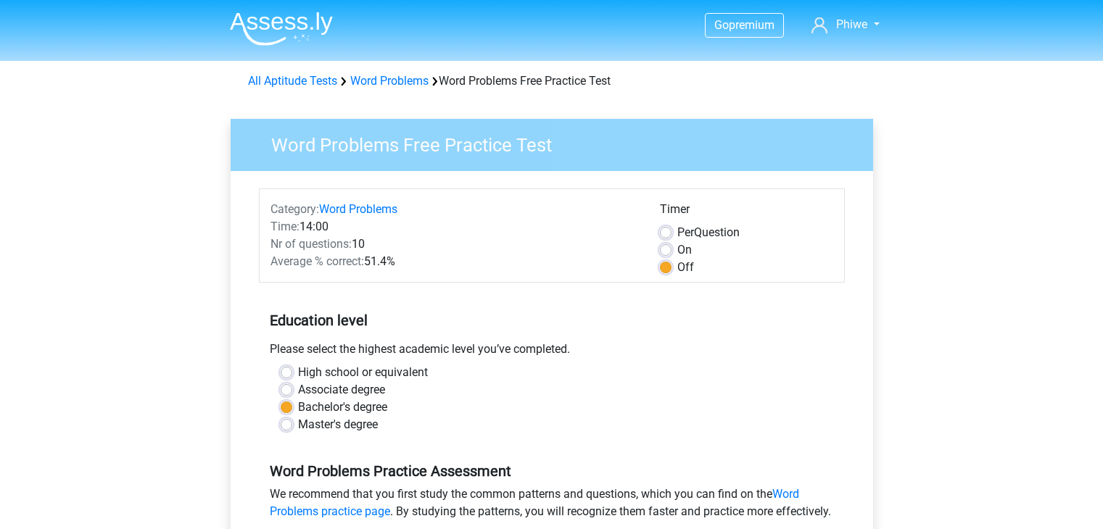
scroll to position [345, 0]
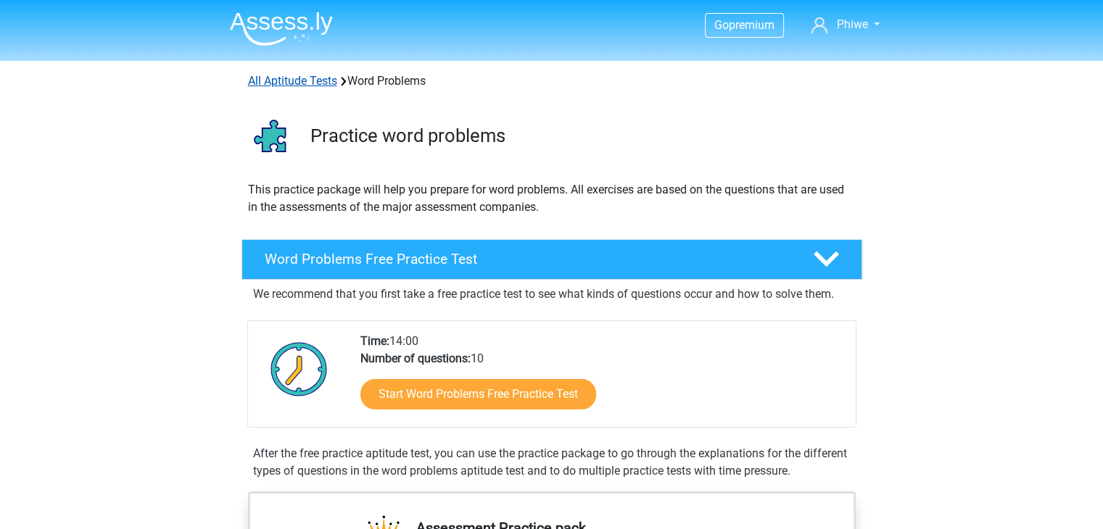
click at [281, 79] on link "All Aptitude Tests" at bounding box center [292, 81] width 89 height 14
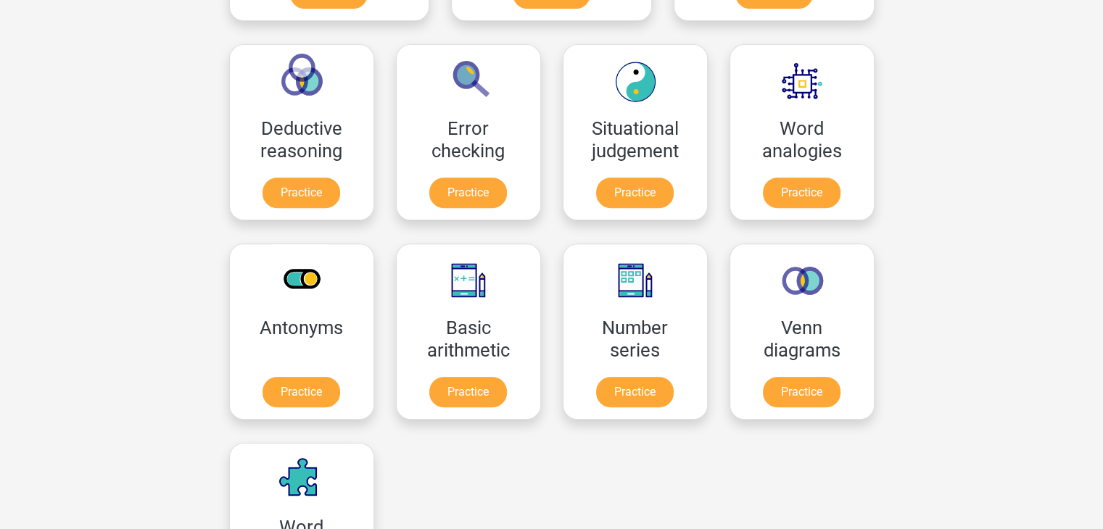
scroll to position [577, 0]
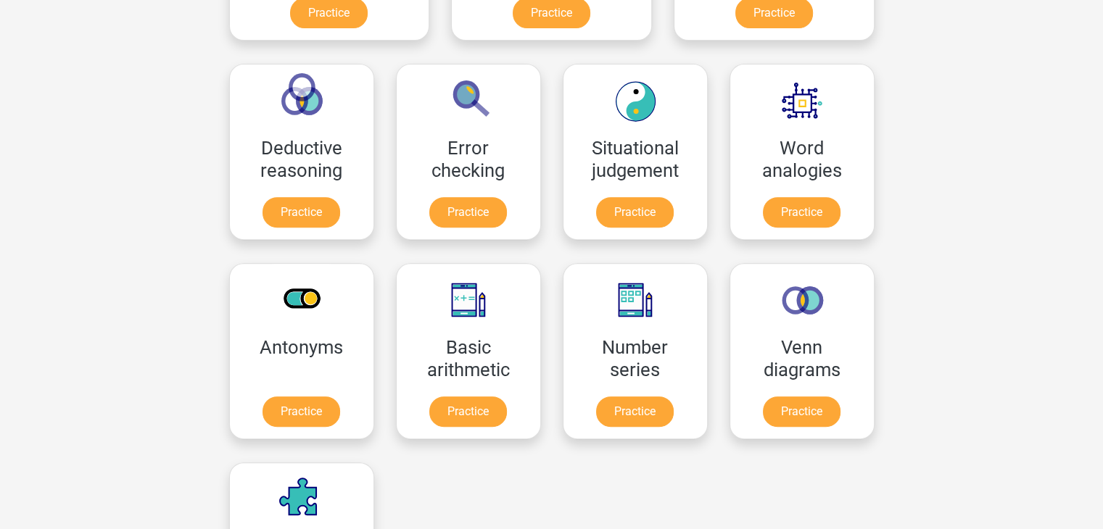
drag, startPoint x: 1113, startPoint y: 157, endPoint x: 1113, endPoint y: 251, distance: 94.3
click at [1102, 251] on html "Go premium Phiwe u18182420@tuks.co.za" at bounding box center [551, 433] width 1103 height 2021
click at [761, 207] on link "Practice" at bounding box center [801, 215] width 81 height 32
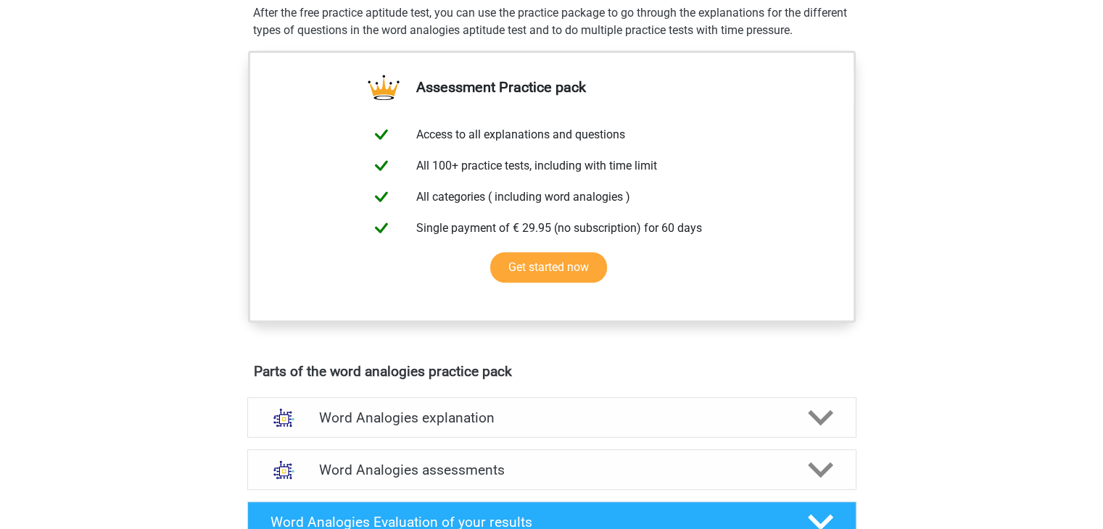
scroll to position [536, 0]
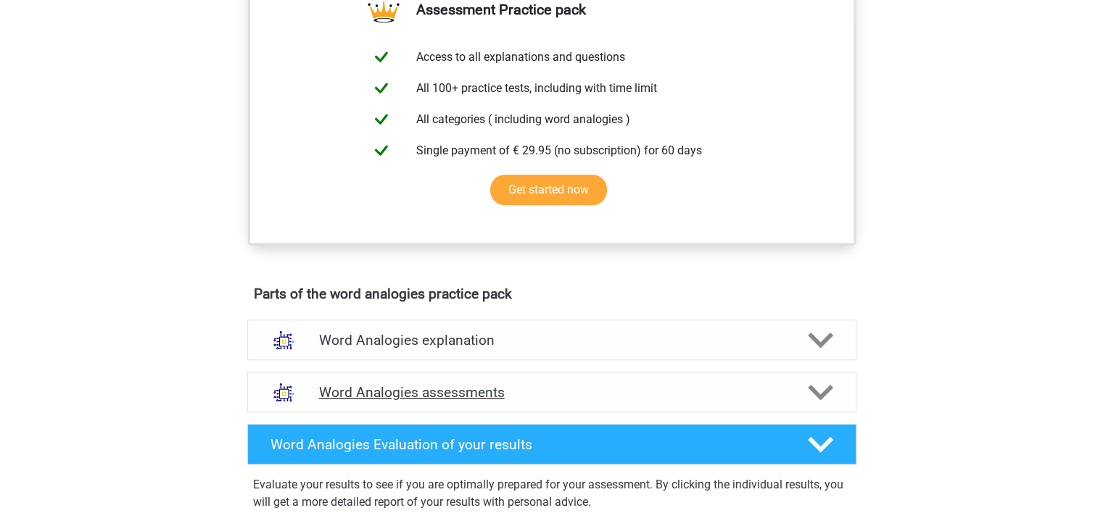
click at [819, 398] on icon at bounding box center [820, 392] width 25 height 25
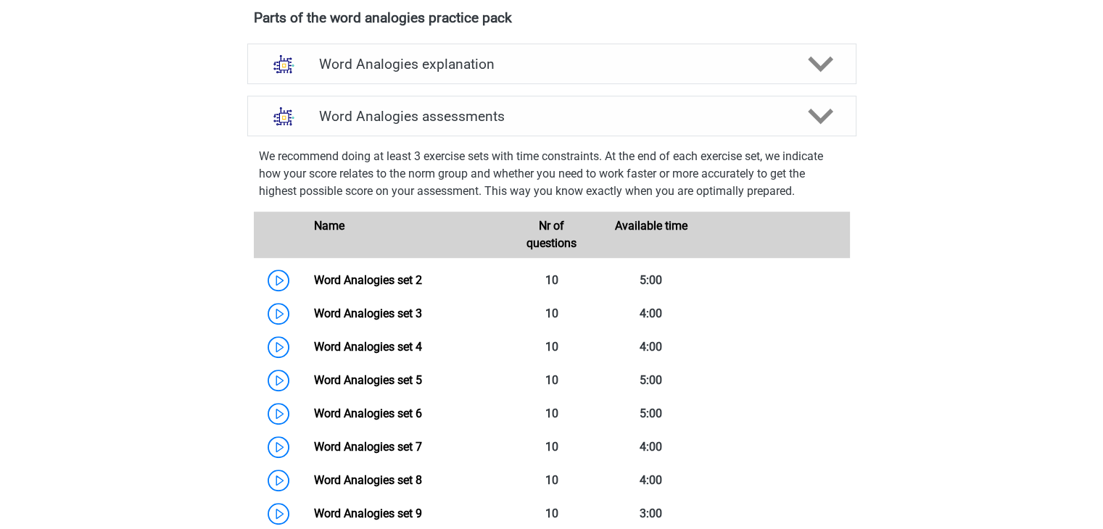
scroll to position [806, 0]
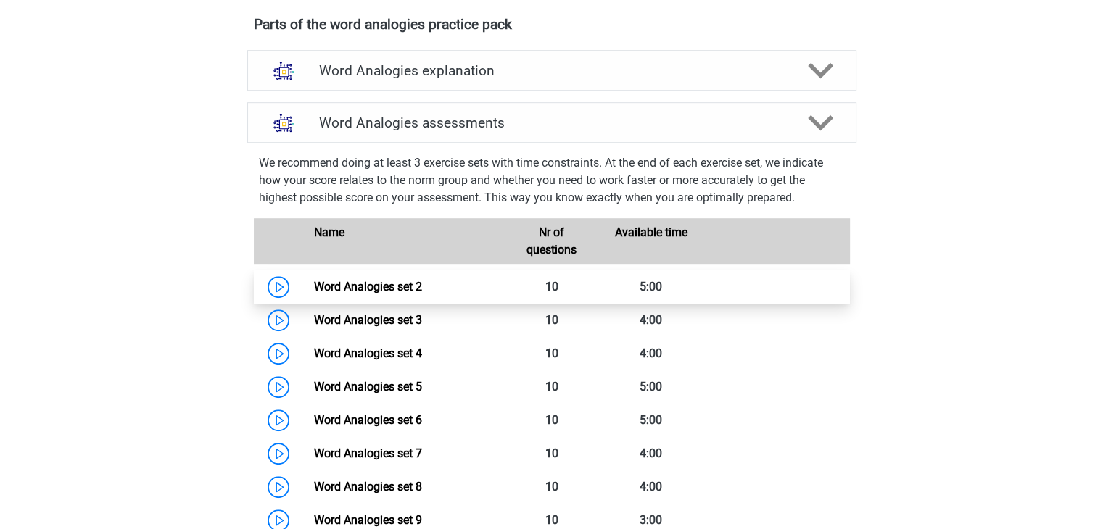
click at [415, 294] on link "Word Analogies set 2" at bounding box center [368, 287] width 108 height 14
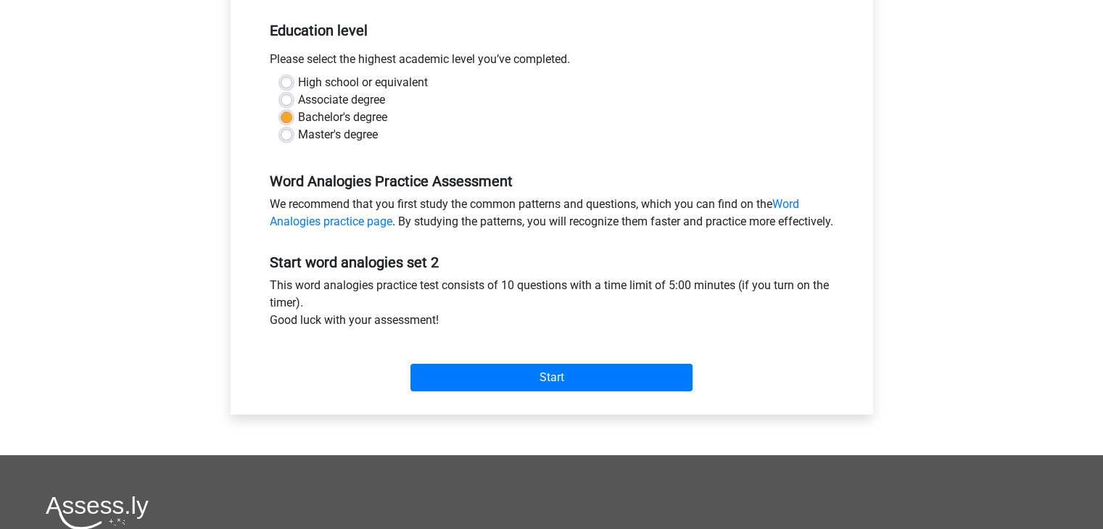
scroll to position [301, 0]
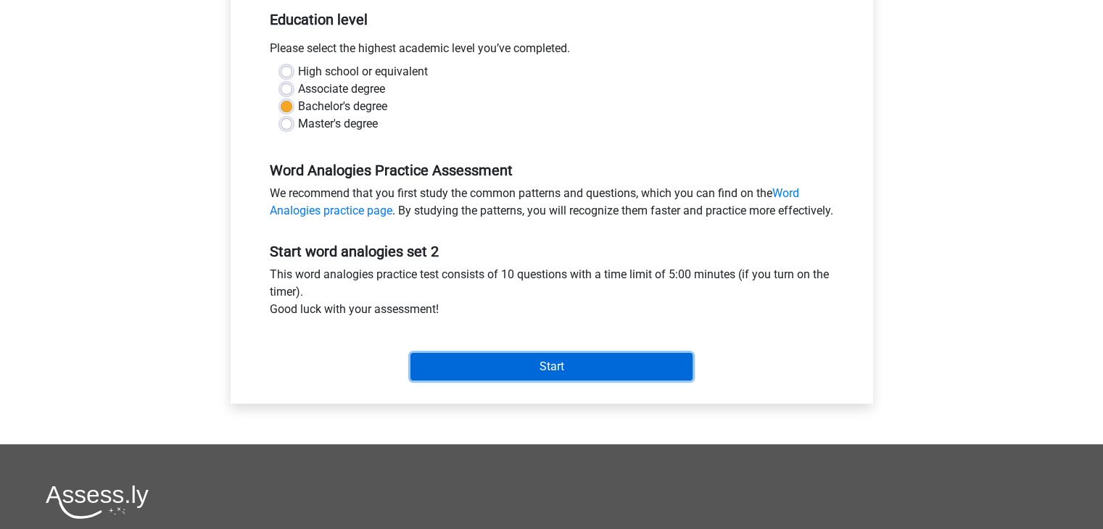
click at [571, 378] on input "Start" at bounding box center [551, 367] width 282 height 28
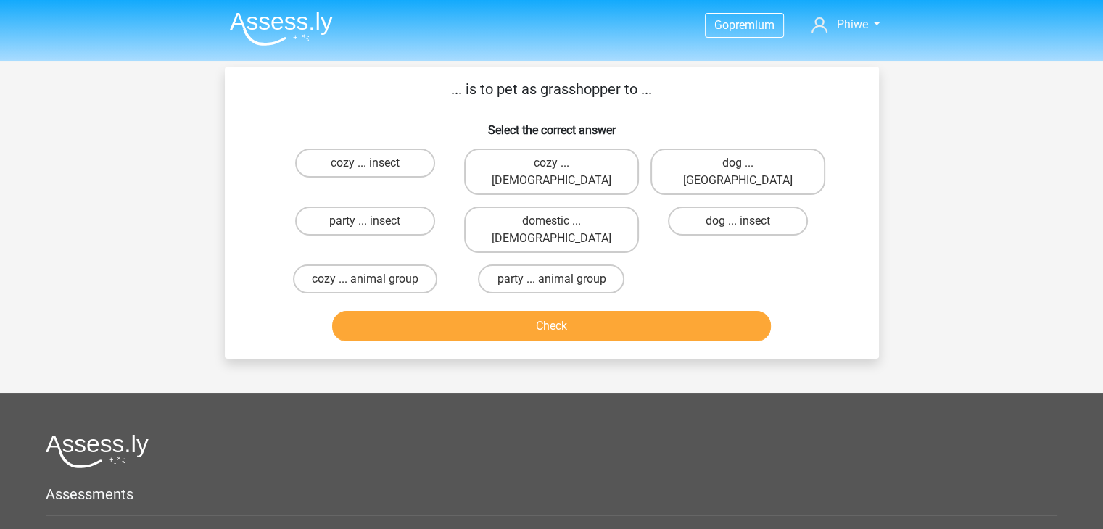
click at [415, 180] on div "cozy ... insect" at bounding box center [365, 172] width 186 height 58
click at [413, 173] on label "cozy ... insect" at bounding box center [365, 163] width 140 height 29
click at [374, 173] on input "cozy ... insect" at bounding box center [369, 167] width 9 height 9
radio input "true"
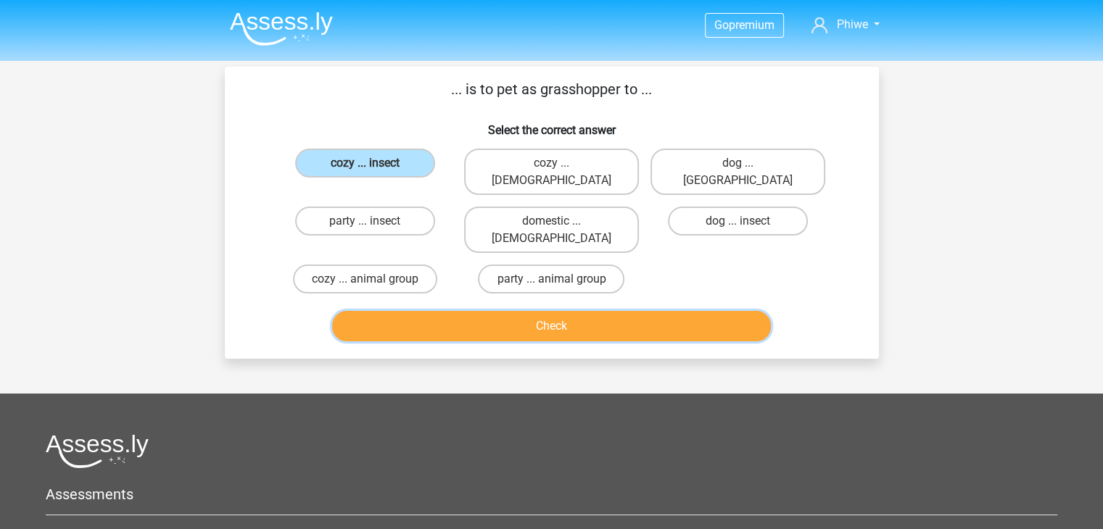
click at [547, 311] on button "Check" at bounding box center [551, 326] width 439 height 30
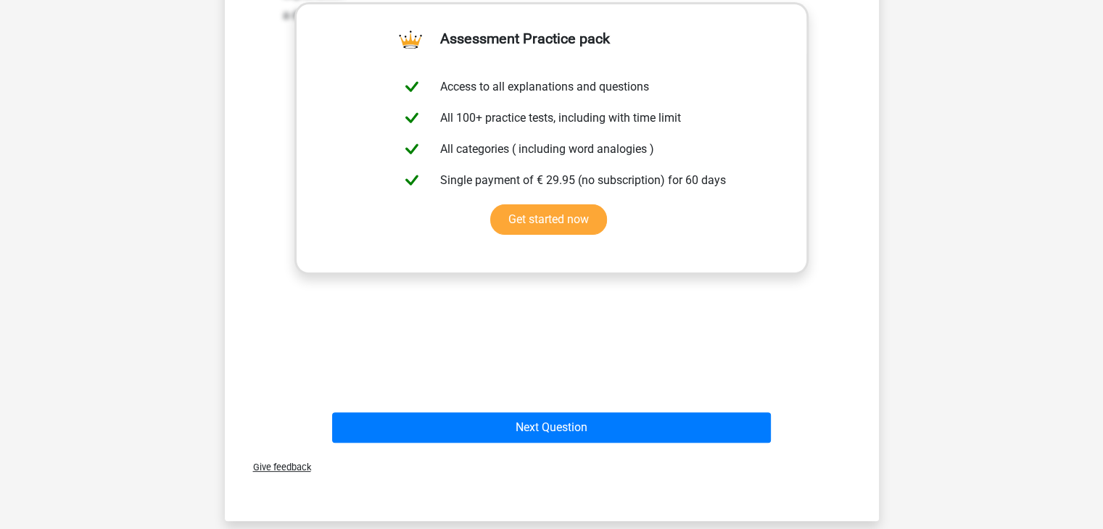
scroll to position [374, 0]
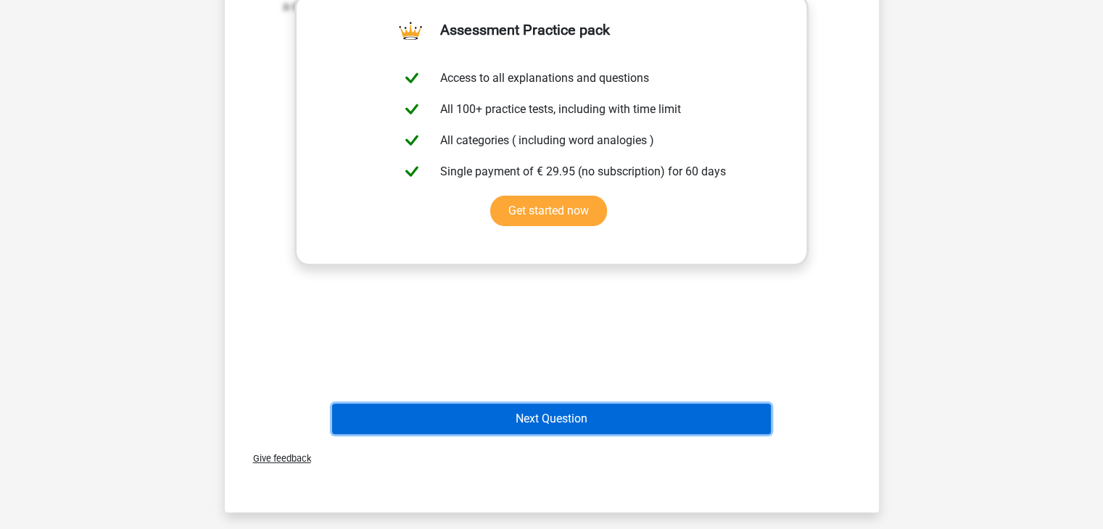
click at [705, 404] on button "Next Question" at bounding box center [551, 419] width 439 height 30
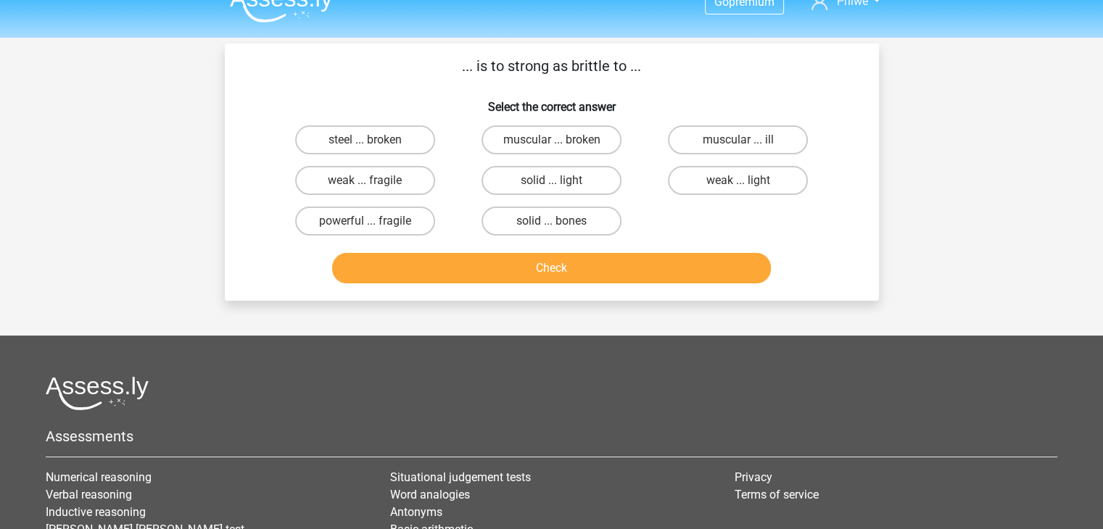
scroll to position [22, 0]
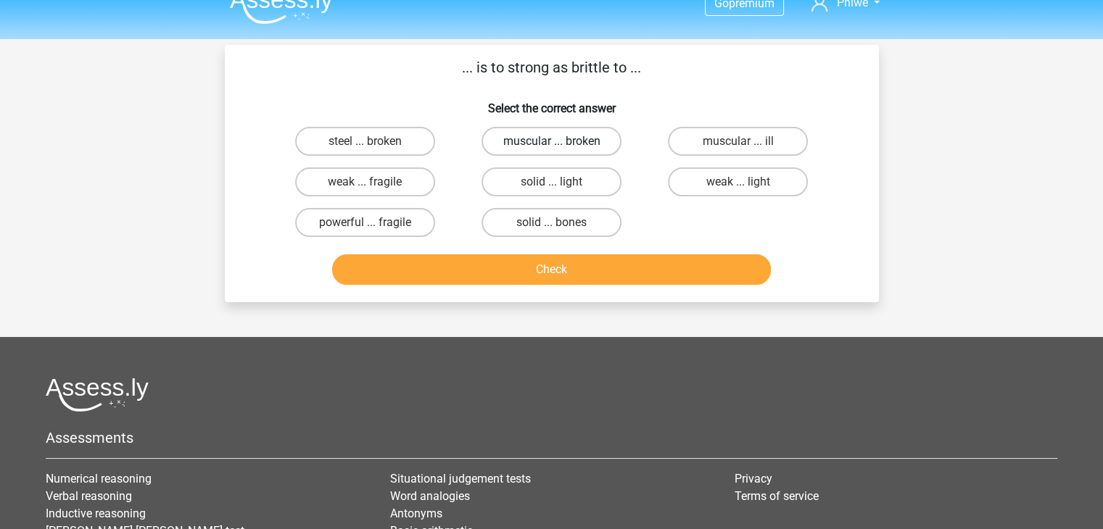
click at [560, 153] on label "muscular ... broken" at bounding box center [551, 141] width 140 height 29
click at [560, 151] on input "muscular ... broken" at bounding box center [555, 145] width 9 height 9
radio input "true"
click at [566, 262] on button "Check" at bounding box center [551, 269] width 439 height 30
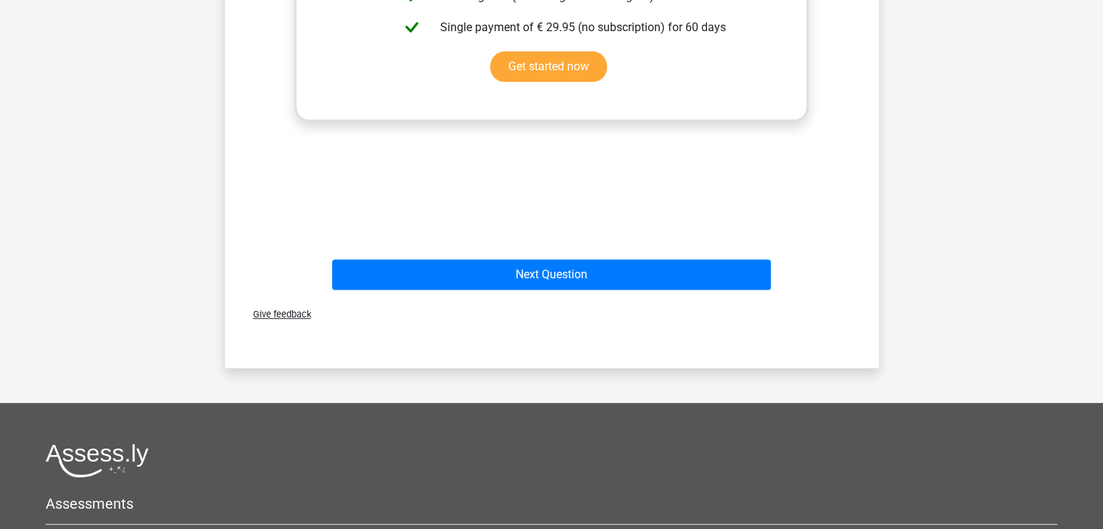
scroll to position [489, 0]
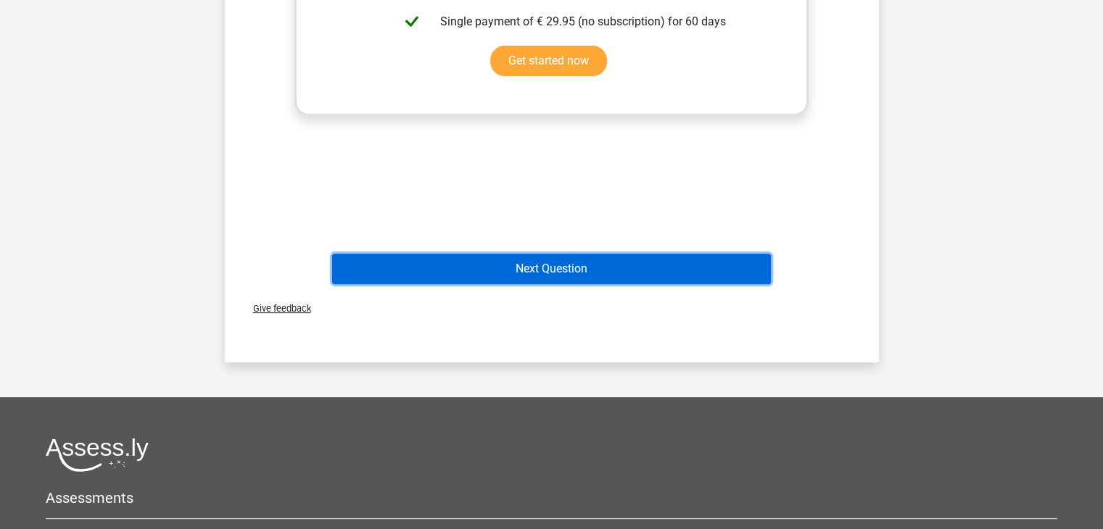
click at [635, 262] on button "Next Question" at bounding box center [551, 269] width 439 height 30
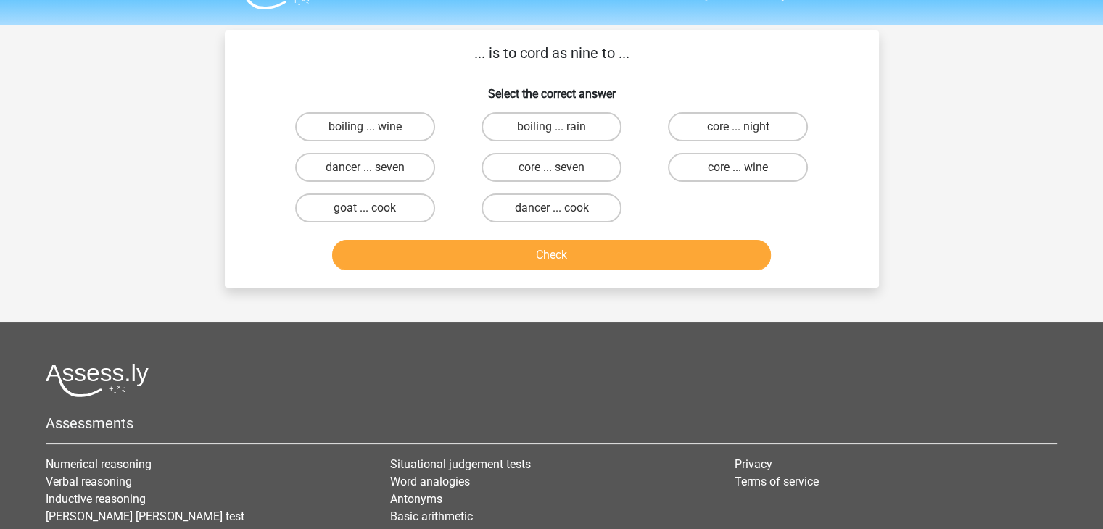
scroll to position [0, 0]
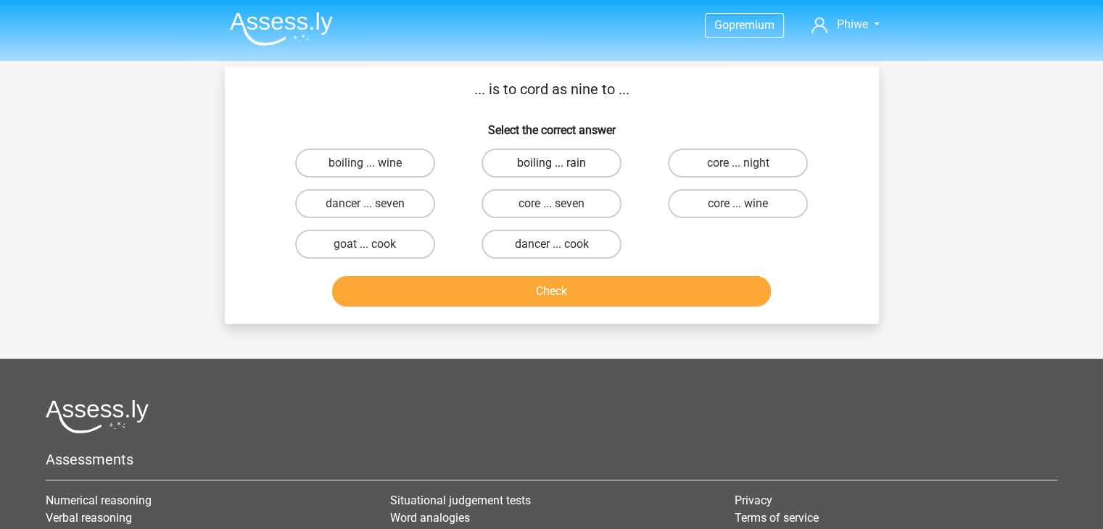
click at [536, 159] on label "boiling ... rain" at bounding box center [551, 163] width 140 height 29
click at [551, 163] on input "boiling ... rain" at bounding box center [555, 167] width 9 height 9
radio input "true"
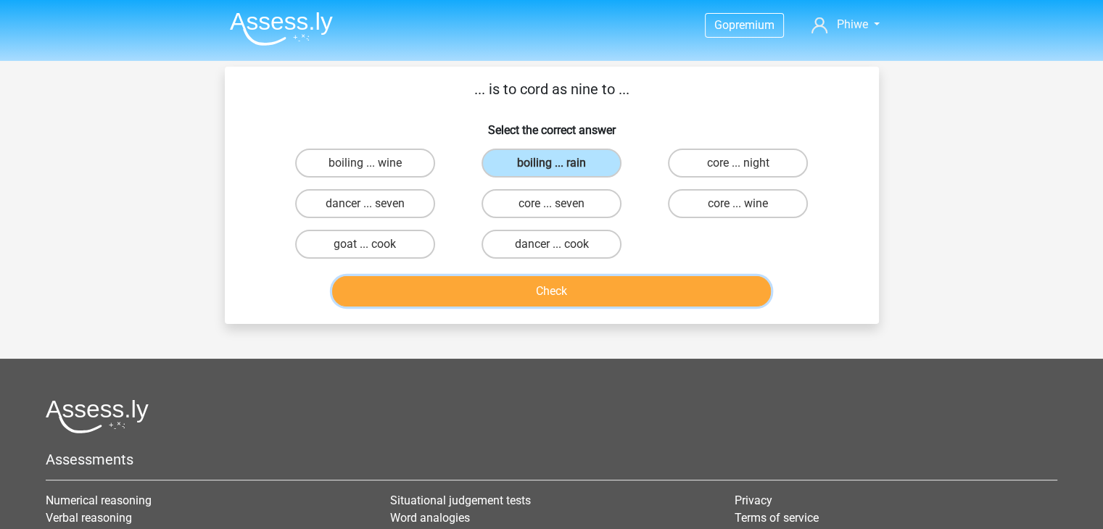
click at [574, 282] on button "Check" at bounding box center [551, 291] width 439 height 30
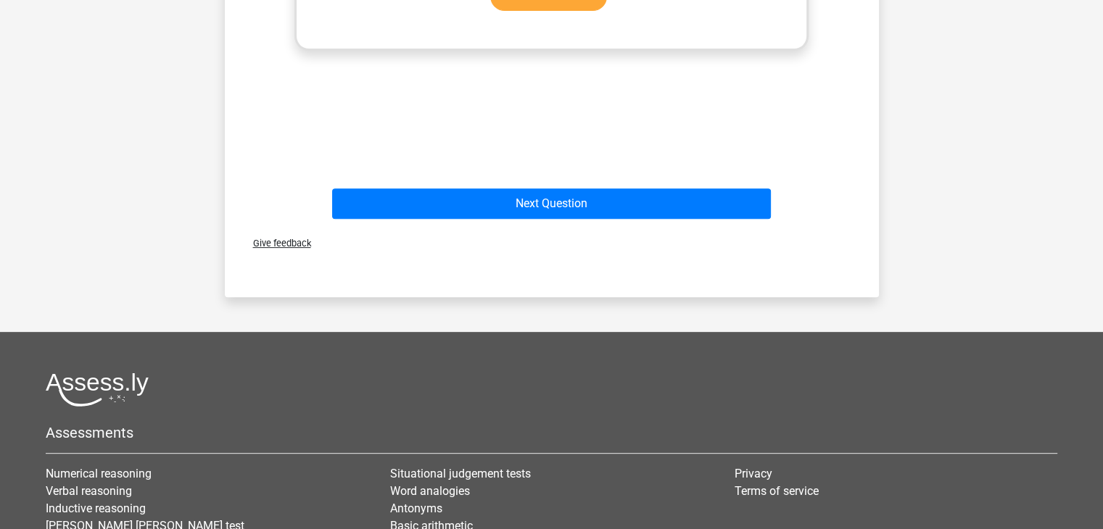
scroll to position [631, 0]
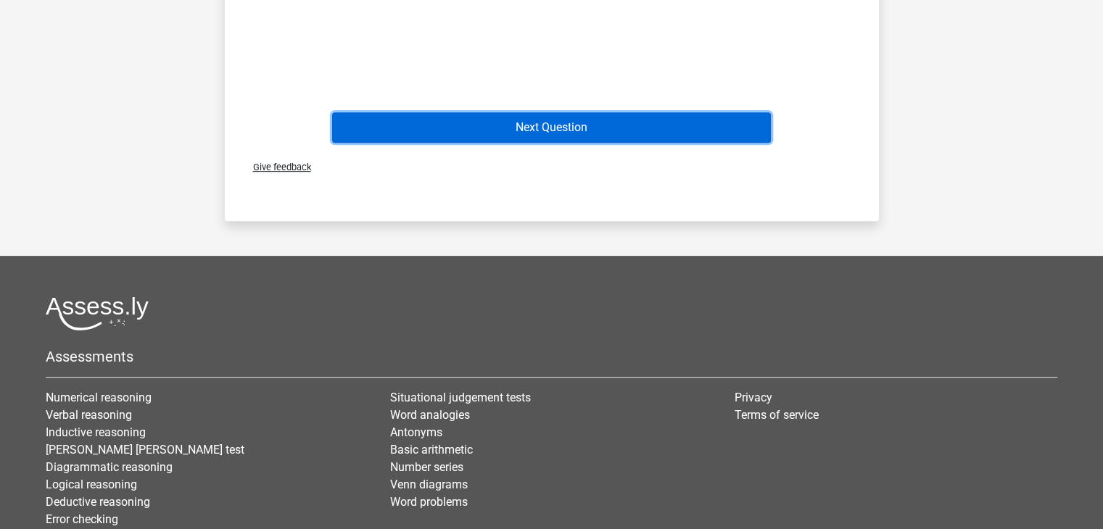
click at [682, 123] on button "Next Question" at bounding box center [551, 127] width 439 height 30
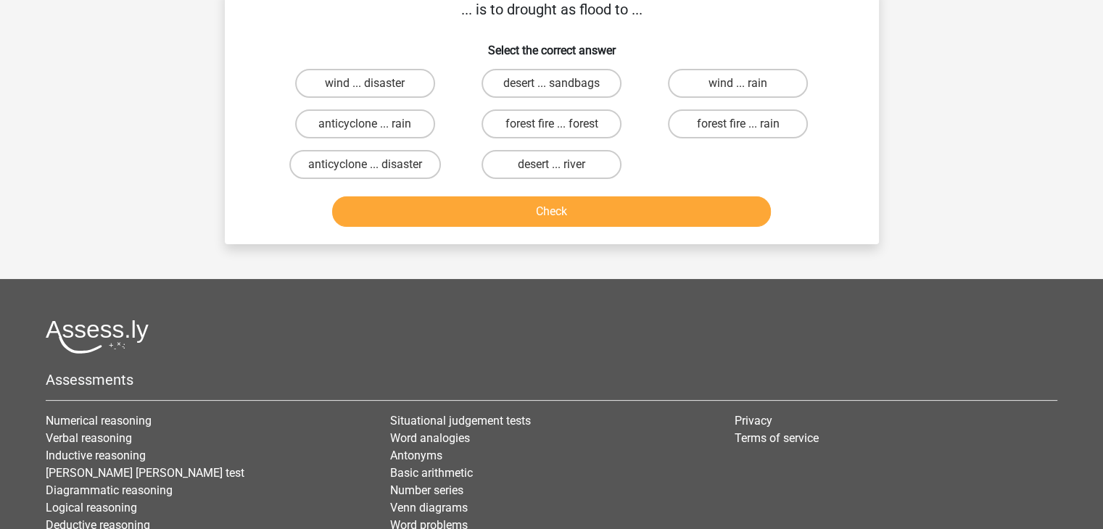
scroll to position [67, 0]
